Goal: Find contact information: Find contact information

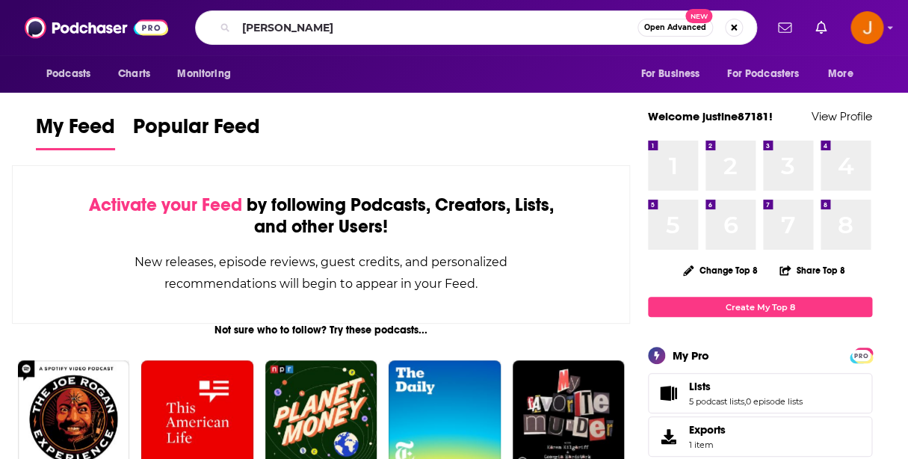
type input "[PERSON_NAME]"
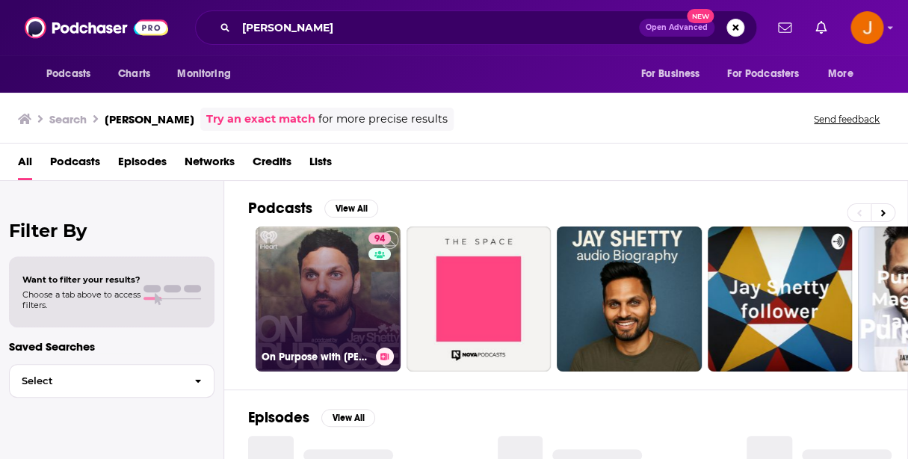
click at [351, 277] on link "94 On Purpose with [PERSON_NAME]" at bounding box center [328, 298] width 145 height 145
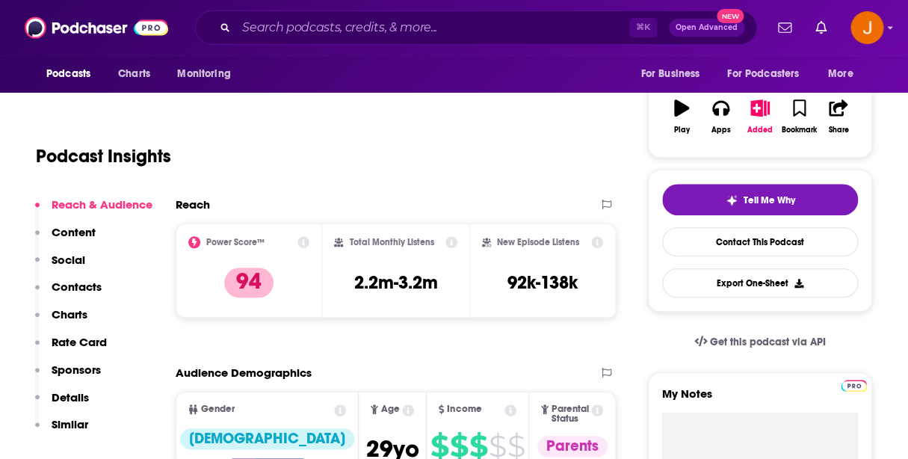
click at [65, 289] on p "Contacts" at bounding box center [77, 287] width 50 height 14
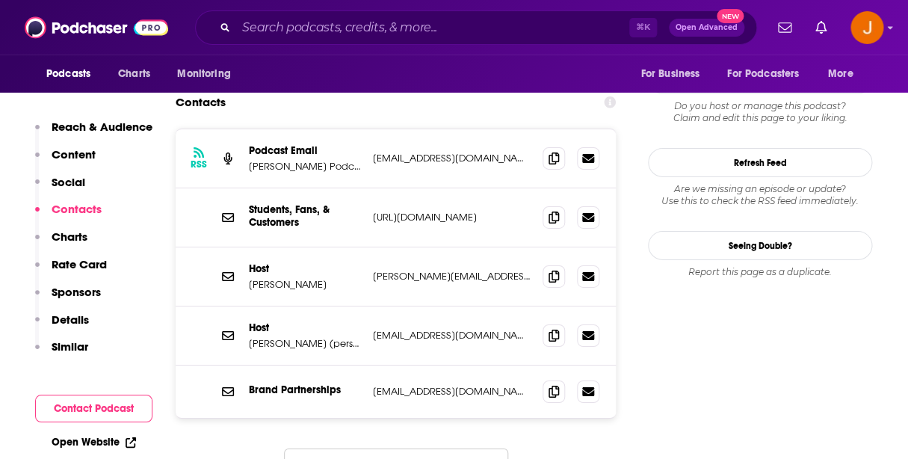
scroll to position [1460, 0]
click at [392, 18] on input "Search podcasts, credits, & more..." at bounding box center [432, 28] width 393 height 24
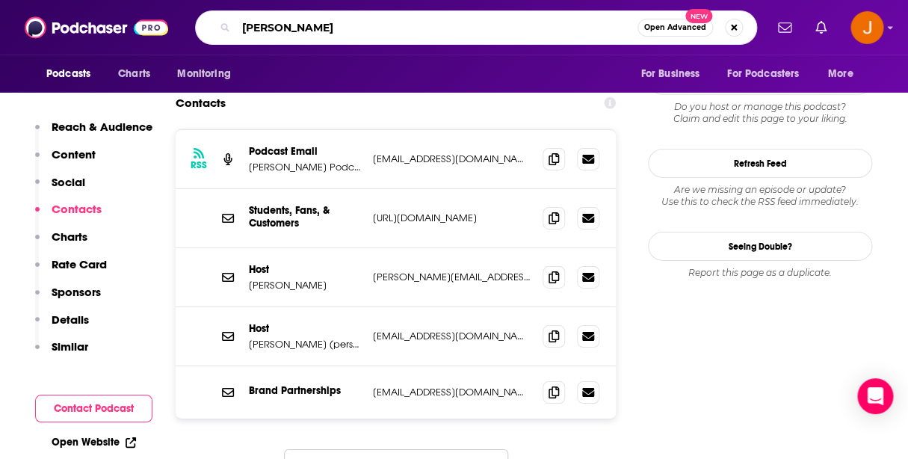
type input "[PERSON_NAME]"
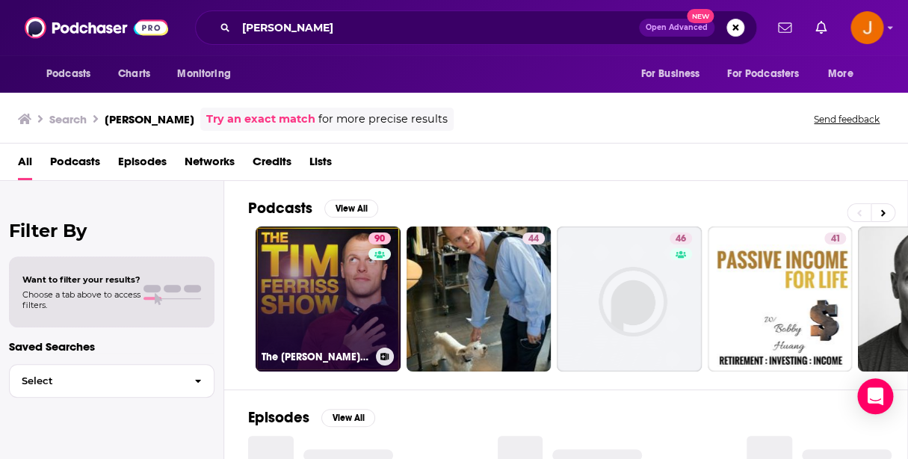
click at [307, 282] on link "90 The [PERSON_NAME] Show" at bounding box center [328, 298] width 145 height 145
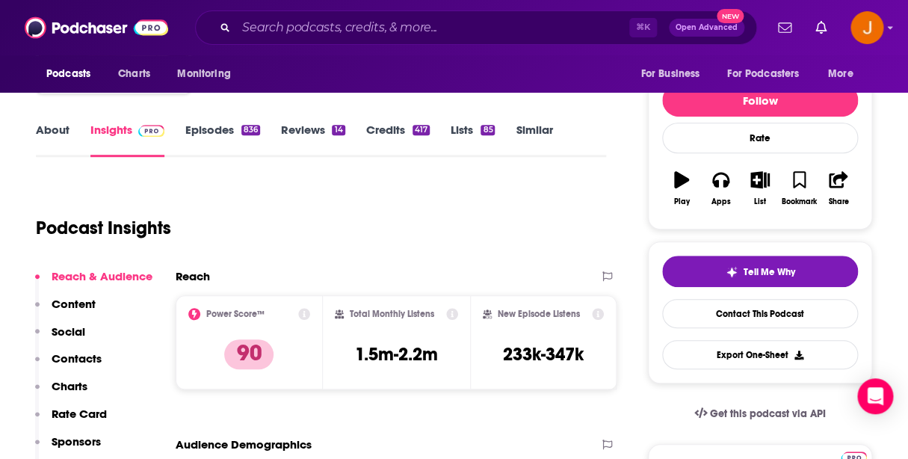
click at [80, 364] on p "Contacts" at bounding box center [77, 358] width 50 height 14
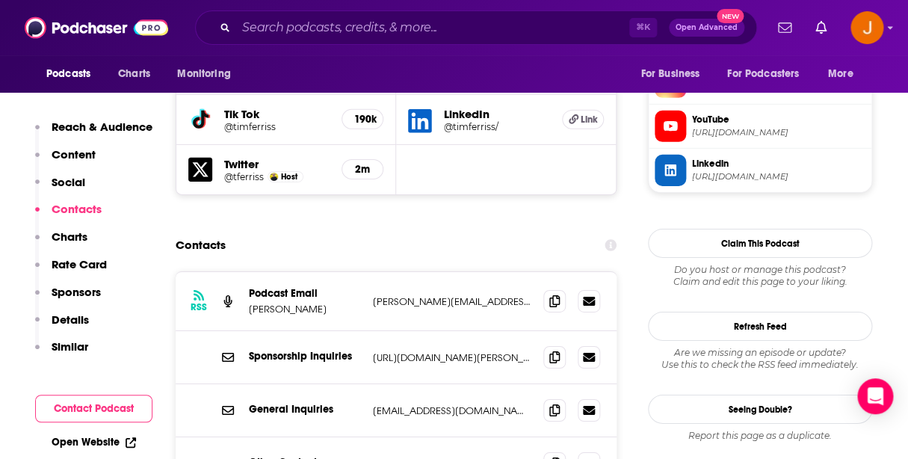
scroll to position [1433, 0]
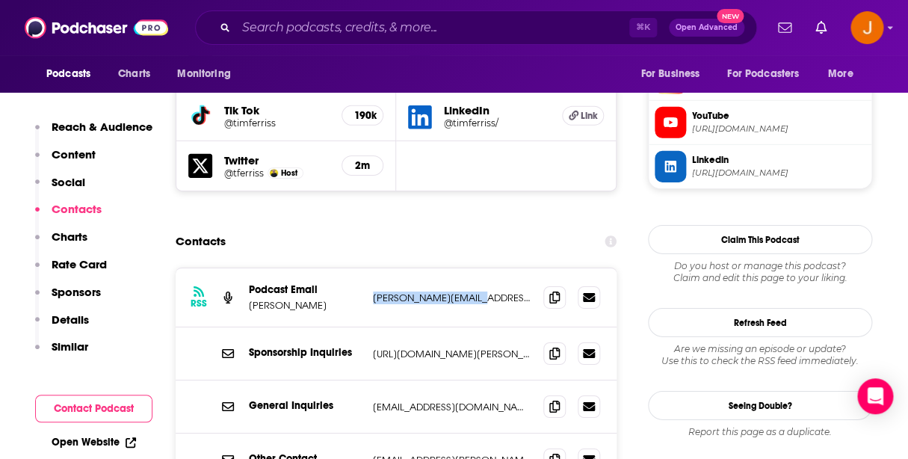
drag, startPoint x: 484, startPoint y: 212, endPoint x: 372, endPoint y: 212, distance: 111.4
click at [373, 291] on p "[PERSON_NAME][EMAIL_ADDRESS][DOMAIN_NAME]" at bounding box center [452, 297] width 158 height 13
copy p "[PERSON_NAME][EMAIL_ADDRESS][DOMAIN_NAME]"
drag, startPoint x: 469, startPoint y: 319, endPoint x: 371, endPoint y: 324, distance: 98.0
click at [373, 401] on p "[EMAIL_ADDRESS][DOMAIN_NAME]" at bounding box center [452, 407] width 158 height 13
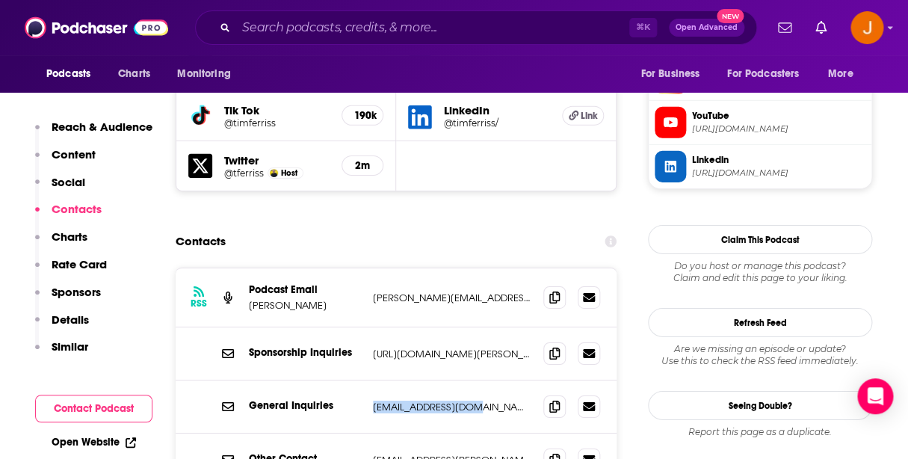
copy p "[EMAIL_ADDRESS][DOMAIN_NAME]"
click at [393, 39] on input "Search podcasts, credits, & more..." at bounding box center [432, 28] width 393 height 24
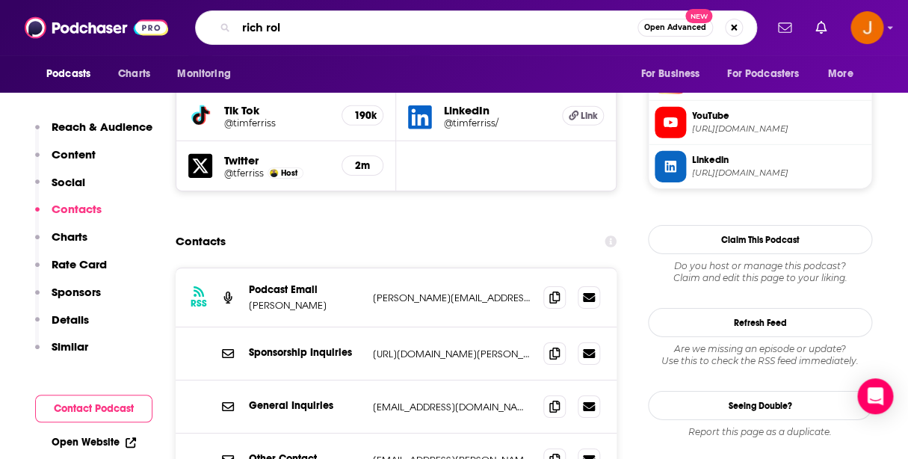
type input "[PERSON_NAME]"
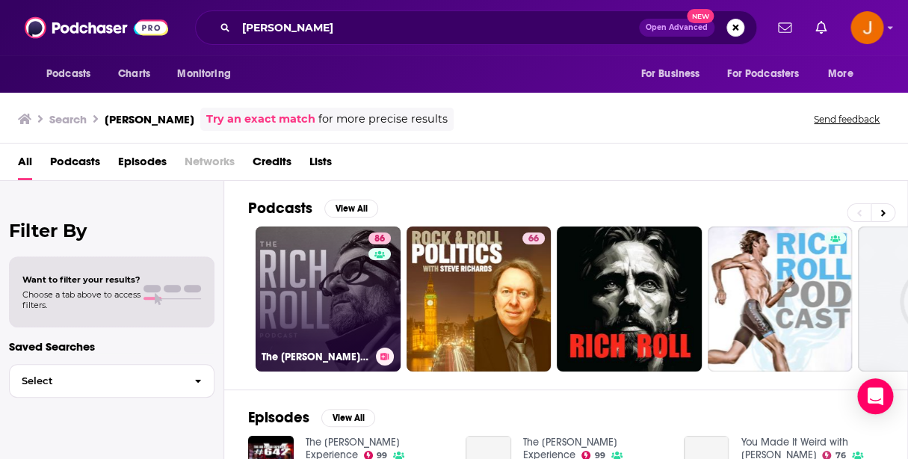
click at [333, 302] on link "86 The [PERSON_NAME] Podcast" at bounding box center [328, 298] width 145 height 145
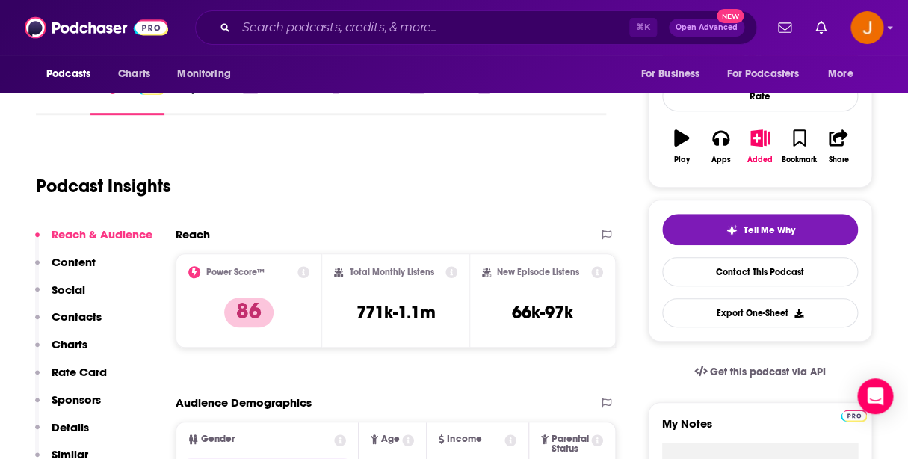
click at [72, 324] on p "Contacts" at bounding box center [77, 316] width 50 height 14
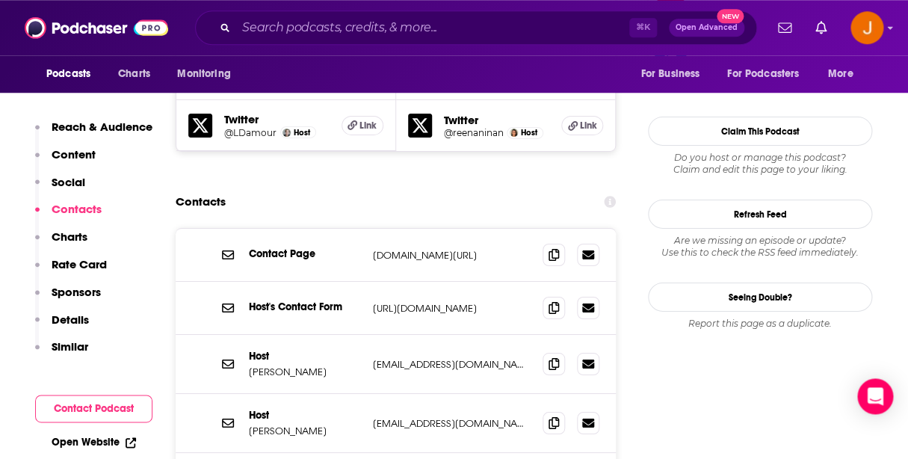
scroll to position [1542, 0]
drag, startPoint x: 454, startPoint y: 334, endPoint x: 373, endPoint y: 341, distance: 81.7
click at [373, 416] on p "[EMAIL_ADDRESS][DOMAIN_NAME]" at bounding box center [452, 422] width 158 height 13
copy p "[EMAIL_ADDRESS][DOMAIN_NAME]"
click at [459, 416] on p "[EMAIL_ADDRESS][DOMAIN_NAME]" at bounding box center [452, 422] width 158 height 13
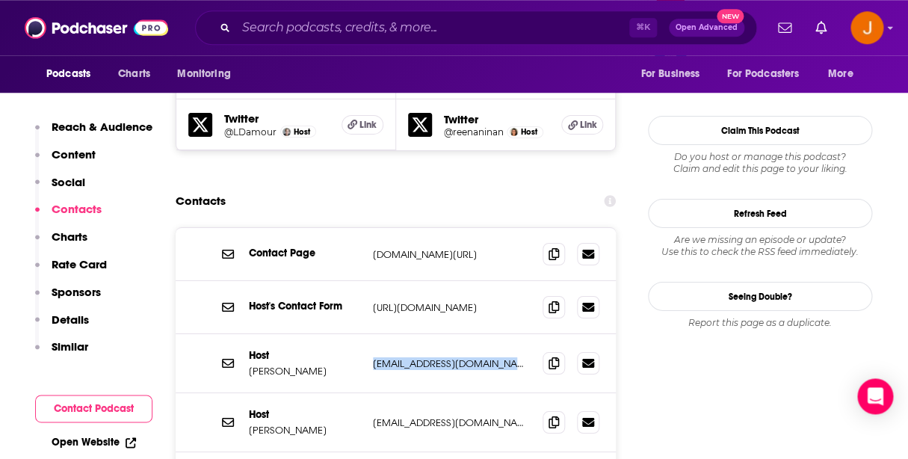
drag, startPoint x: 466, startPoint y: 341, endPoint x: 371, endPoint y: 283, distance: 110.8
click at [373, 416] on p "[EMAIL_ADDRESS][DOMAIN_NAME]" at bounding box center [452, 422] width 158 height 13
copy div "[EMAIL_ADDRESS][DOMAIN_NAME] [EMAIL_ADDRESS][DOMAIN_NAME]"
click at [478, 28] on input "Search podcasts, credits, & more..." at bounding box center [432, 28] width 393 height 24
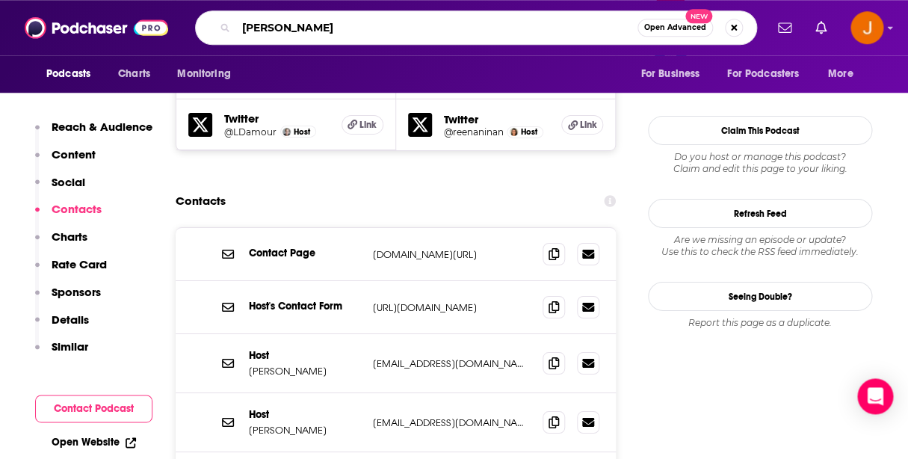
type input "[PERSON_NAME]"
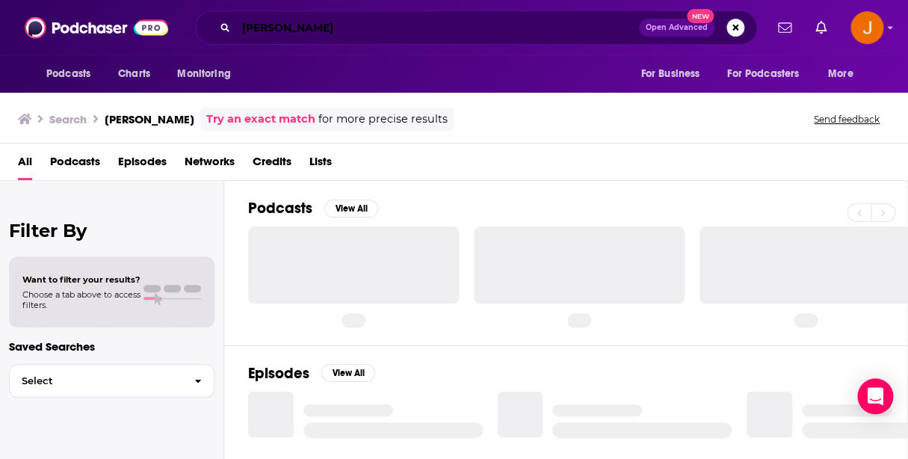
click at [307, 31] on input "[PERSON_NAME]" at bounding box center [437, 28] width 403 height 24
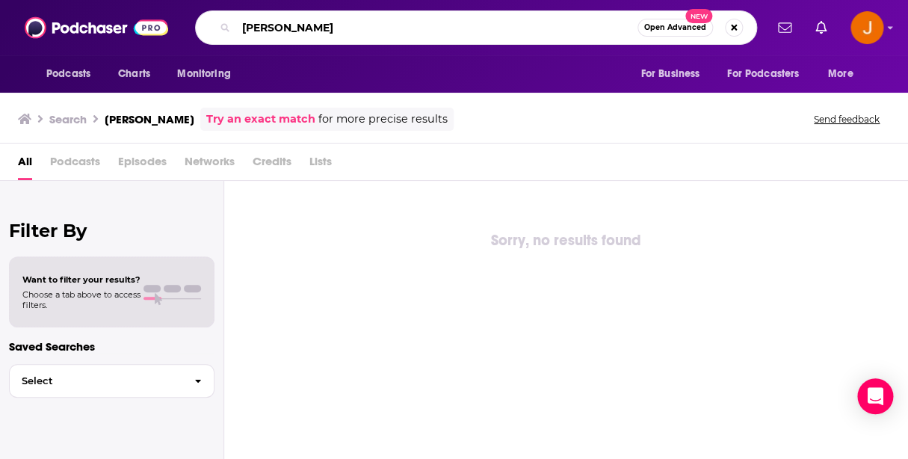
type input "[PERSON_NAME]"
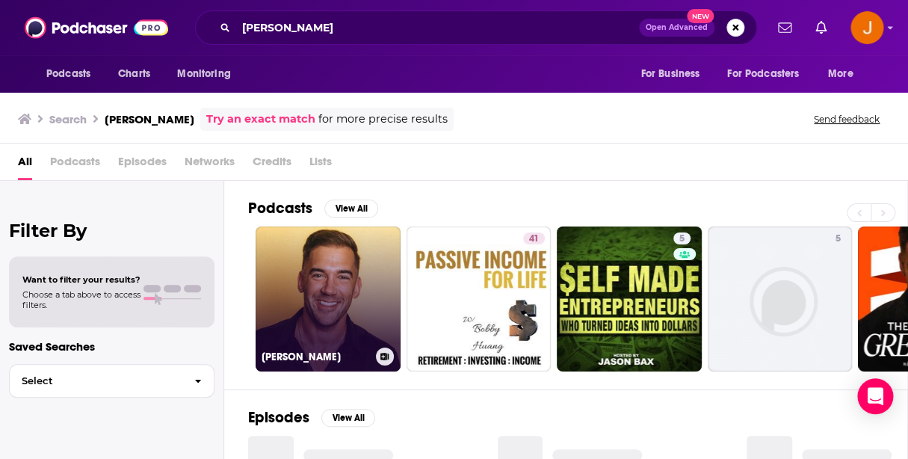
click at [356, 251] on link "[PERSON_NAME]" at bounding box center [328, 298] width 145 height 145
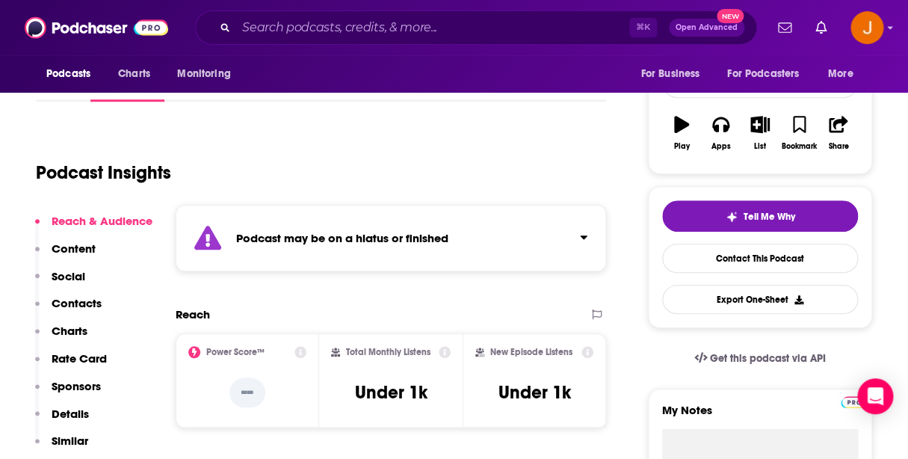
click at [81, 300] on p "Contacts" at bounding box center [77, 303] width 50 height 14
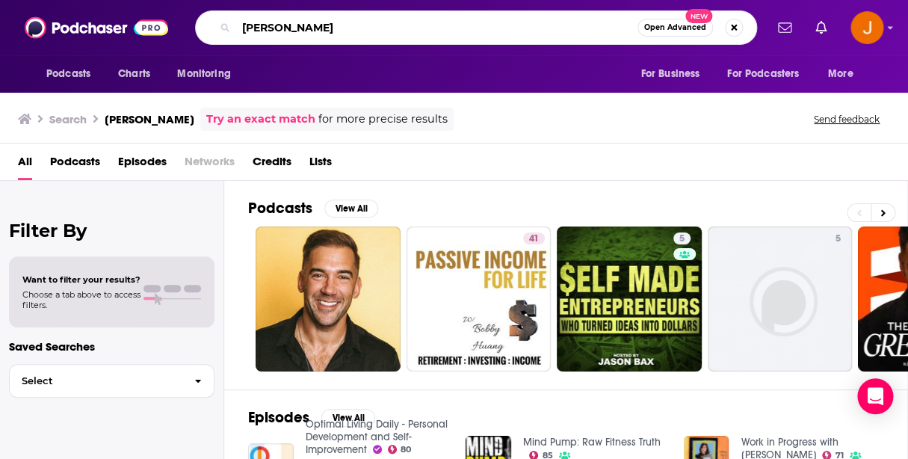
drag, startPoint x: 310, startPoint y: 30, endPoint x: 191, endPoint y: 28, distance: 119.6
click at [236, 28] on input "[PERSON_NAME]" at bounding box center [436, 28] width 401 height 24
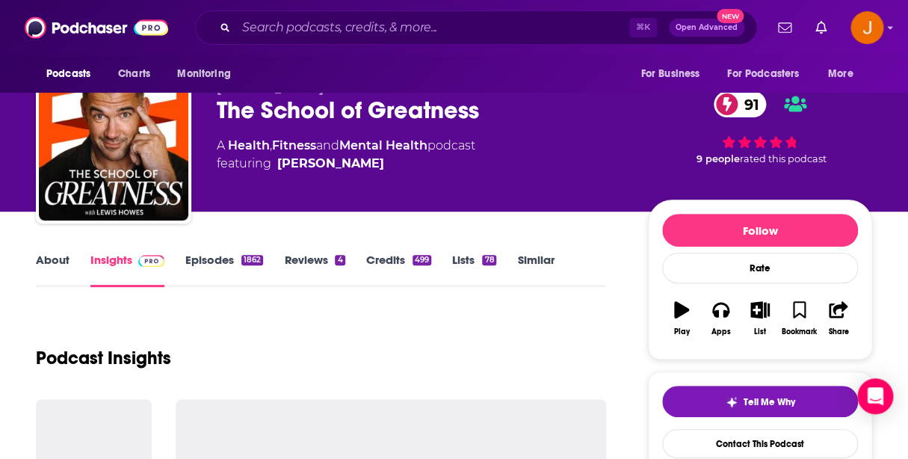
scroll to position [34, 0]
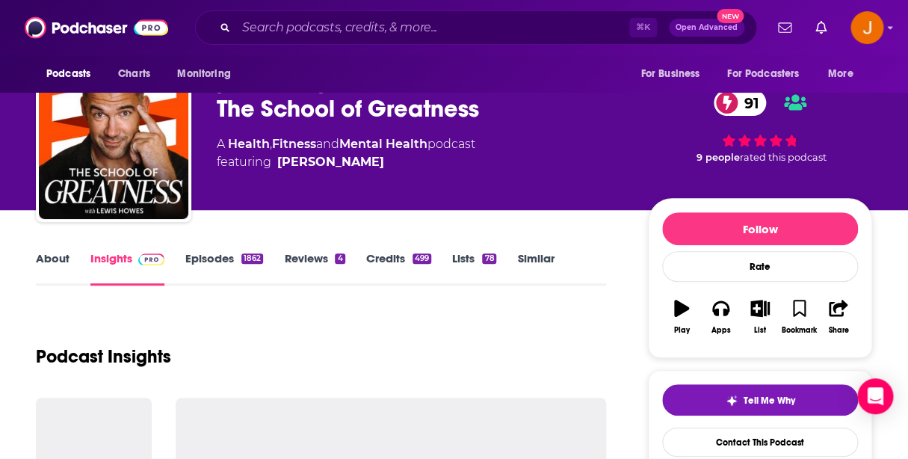
click at [211, 261] on link "Episodes 1862" at bounding box center [224, 268] width 78 height 34
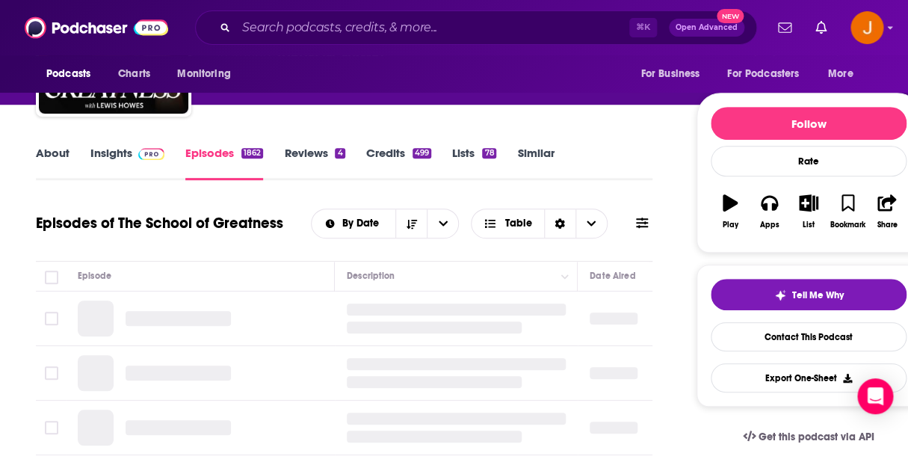
scroll to position [126, 0]
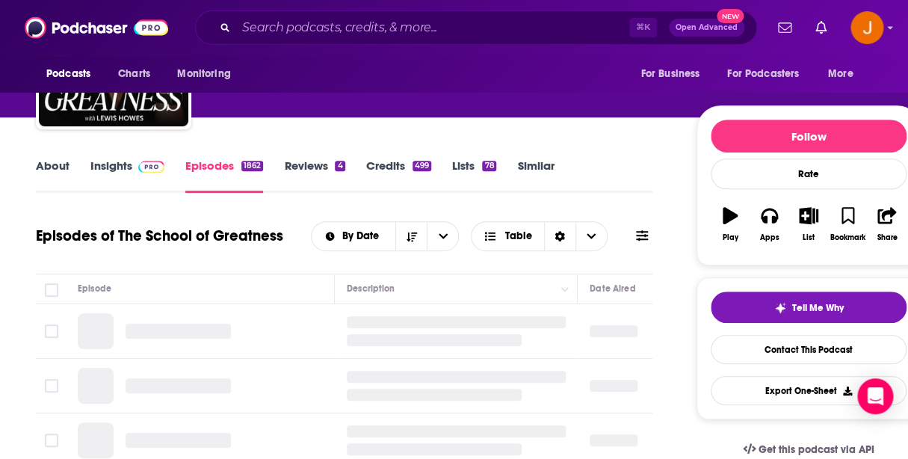
click at [108, 161] on link "Insights" at bounding box center [127, 175] width 74 height 34
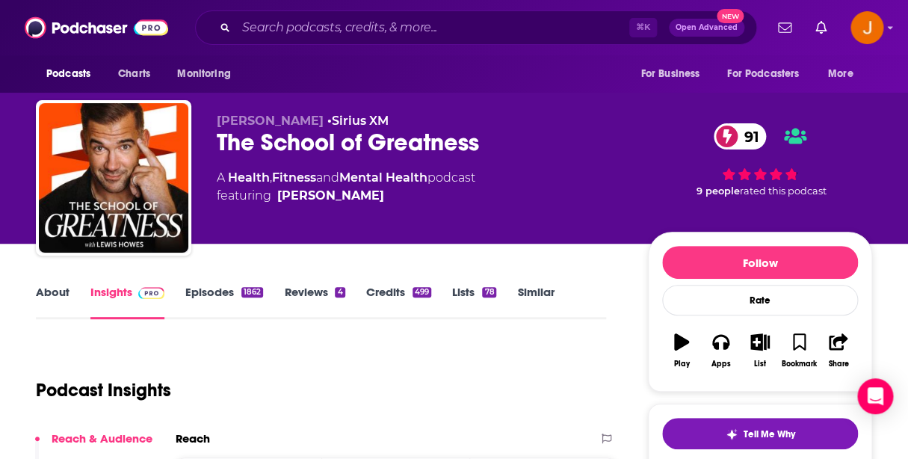
scroll to position [75, 0]
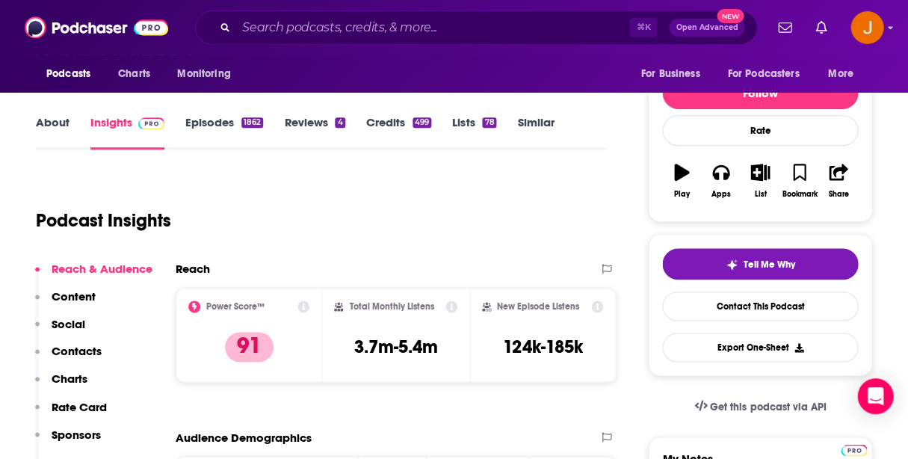
click at [81, 351] on p "Contacts" at bounding box center [77, 351] width 50 height 14
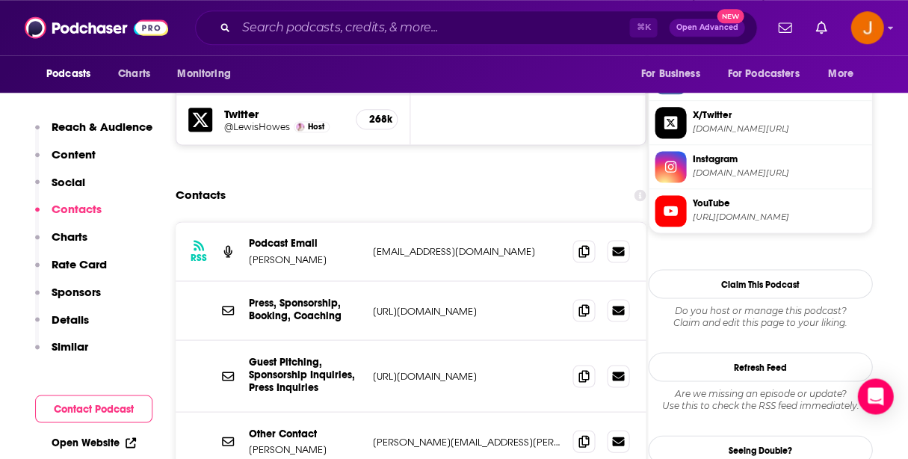
scroll to position [1114, 0]
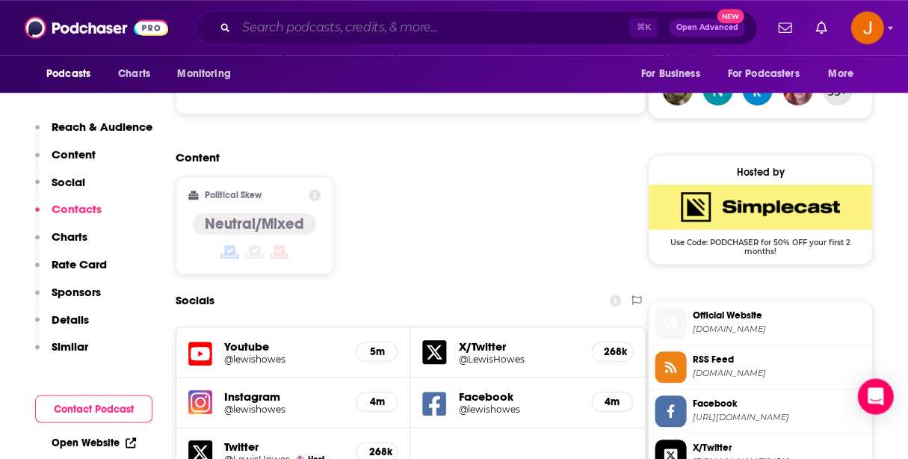
click at [326, 25] on input "Search podcasts, credits, & more..." at bounding box center [432, 28] width 393 height 24
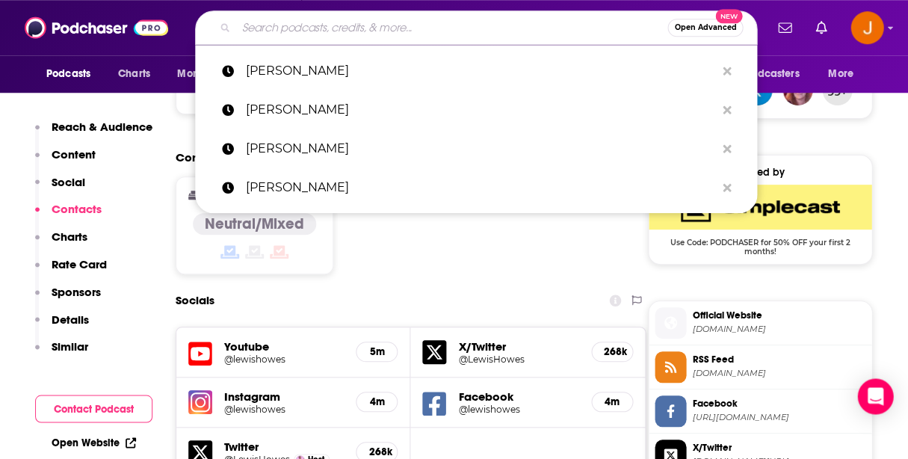
paste input "[URL][DOMAIN_NAME]"
type input "[URL][DOMAIN_NAME]"
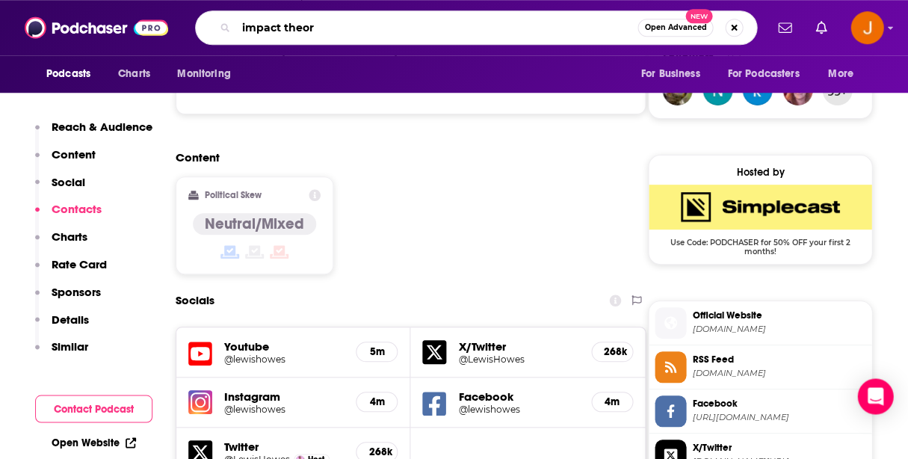
type input "impact theory"
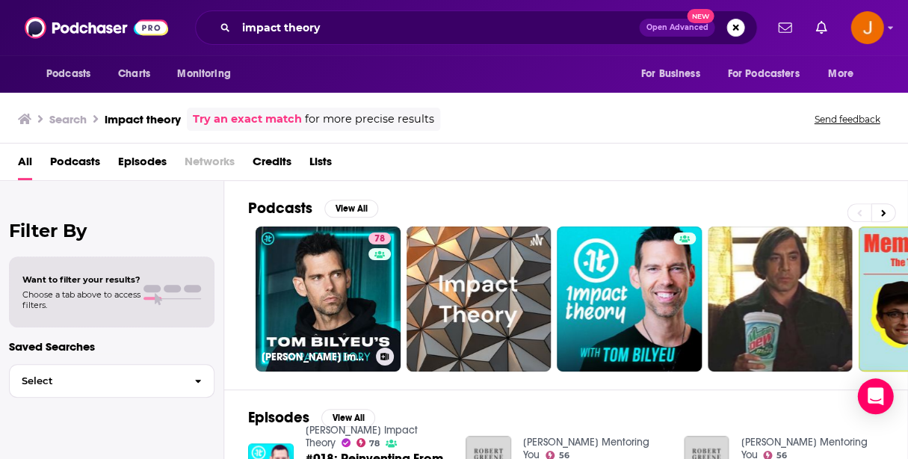
click at [324, 253] on link "78 [PERSON_NAME] Impact Theory" at bounding box center [328, 298] width 145 height 145
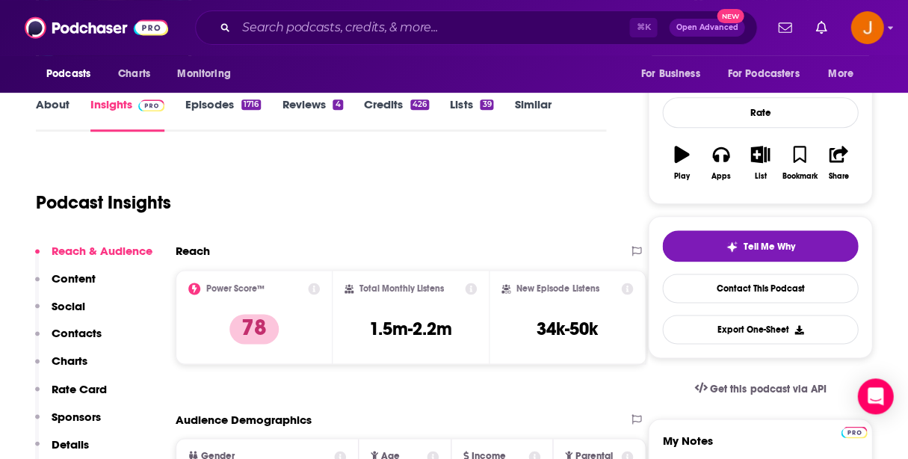
scroll to position [220, 0]
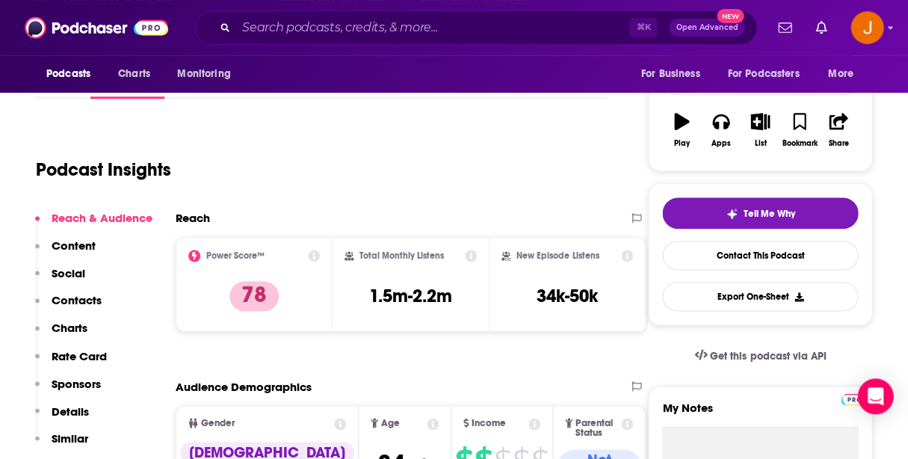
click at [75, 309] on button "Contacts" at bounding box center [68, 307] width 67 height 28
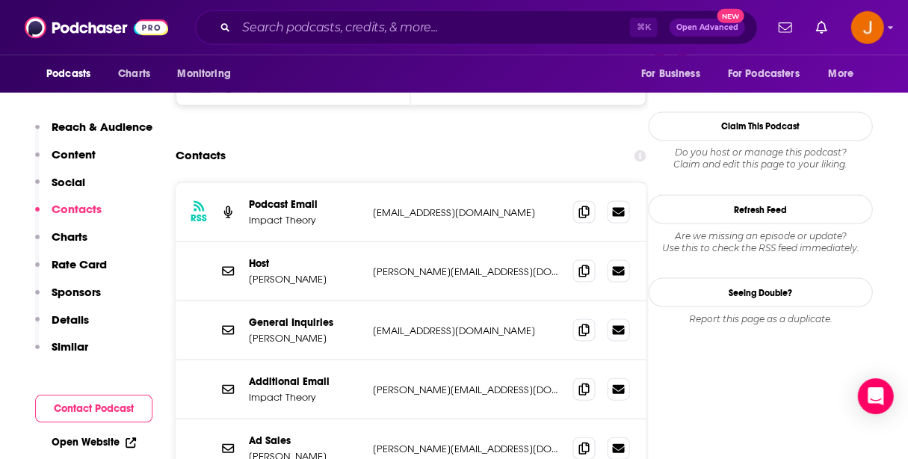
scroll to position [1502, 0]
drag, startPoint x: 485, startPoint y: 212, endPoint x: 372, endPoint y: 214, distance: 112.9
click at [373, 265] on p "[PERSON_NAME][EMAIL_ADDRESS][DOMAIN_NAME]" at bounding box center [467, 271] width 188 height 13
copy p "[PERSON_NAME][EMAIL_ADDRESS][DOMAIN_NAME]"
click at [496, 265] on p "[PERSON_NAME][EMAIL_ADDRESS][DOMAIN_NAME]" at bounding box center [467, 271] width 188 height 13
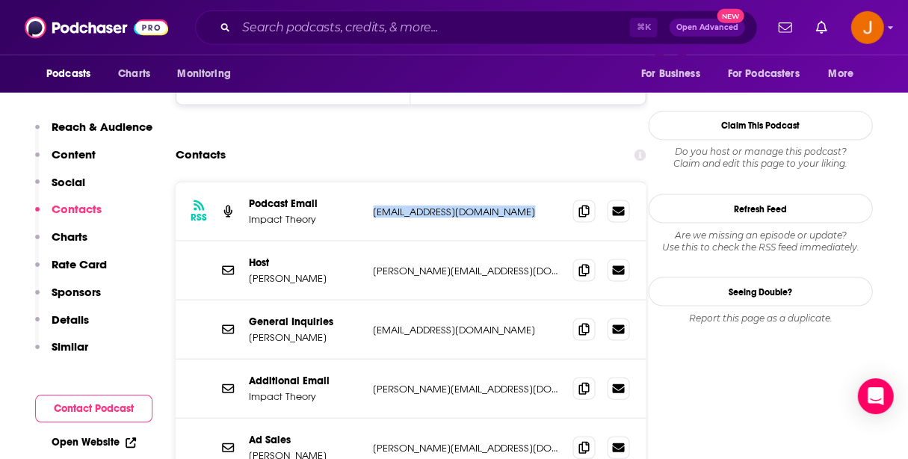
drag, startPoint x: 459, startPoint y: 212, endPoint x: 373, endPoint y: 151, distance: 105.6
click at [373, 182] on div "RSS Podcast Email Impact Theory [EMAIL_ADDRESS][DOMAIN_NAME] [EMAIL_ADDRESS][DO…" at bounding box center [411, 329] width 470 height 294
copy div "[EMAIL_ADDRESS][DOMAIN_NAME] [EMAIL_ADDRESS][DOMAIN_NAME]"
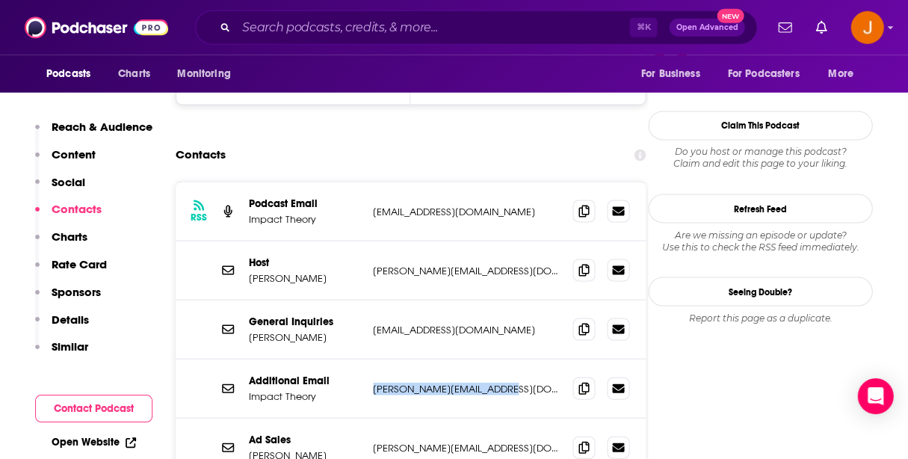
drag, startPoint x: 374, startPoint y: 330, endPoint x: 510, endPoint y: 333, distance: 135.3
click at [510, 383] on p "[PERSON_NAME][EMAIL_ADDRESS][DOMAIN_NAME]" at bounding box center [467, 389] width 188 height 13
copy p "[PERSON_NAME][EMAIL_ADDRESS][DOMAIN_NAME]"
